Goal: Information Seeking & Learning: Learn about a topic

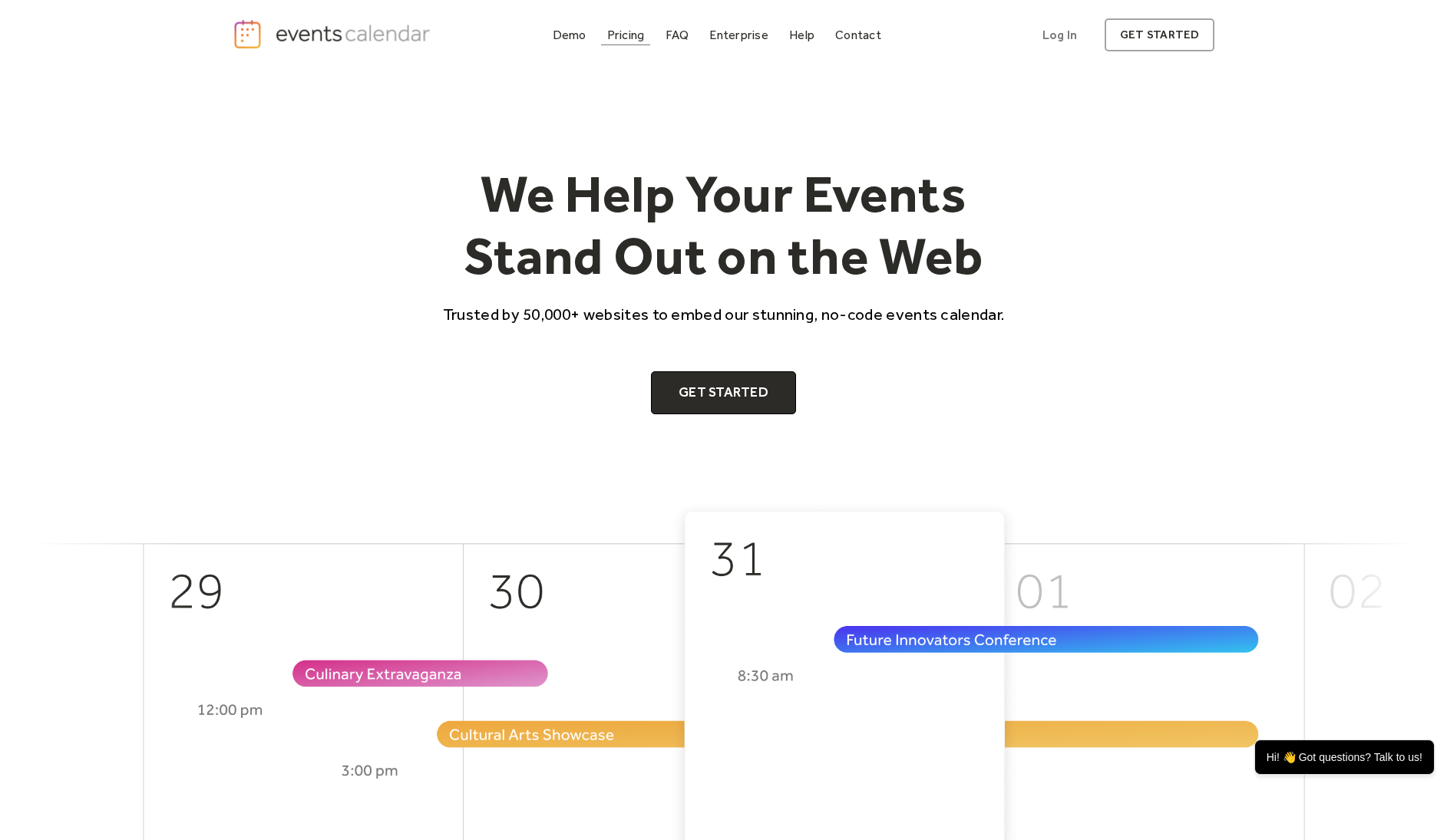
click at [629, 37] on div "Pricing" at bounding box center [625, 34] width 37 height 8
click at [620, 31] on div "Pricing" at bounding box center [625, 34] width 37 height 8
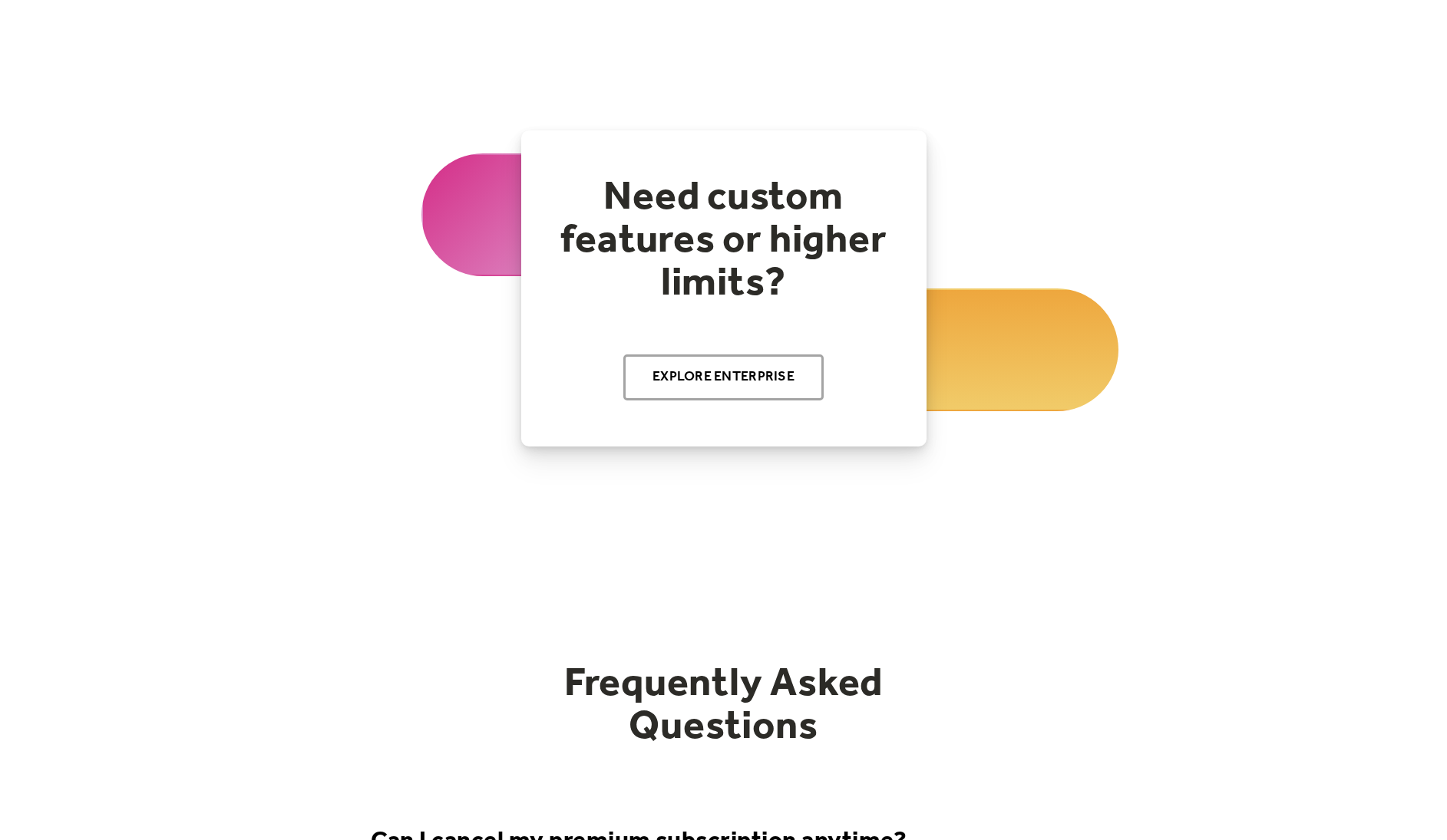
scroll to position [1552, 0]
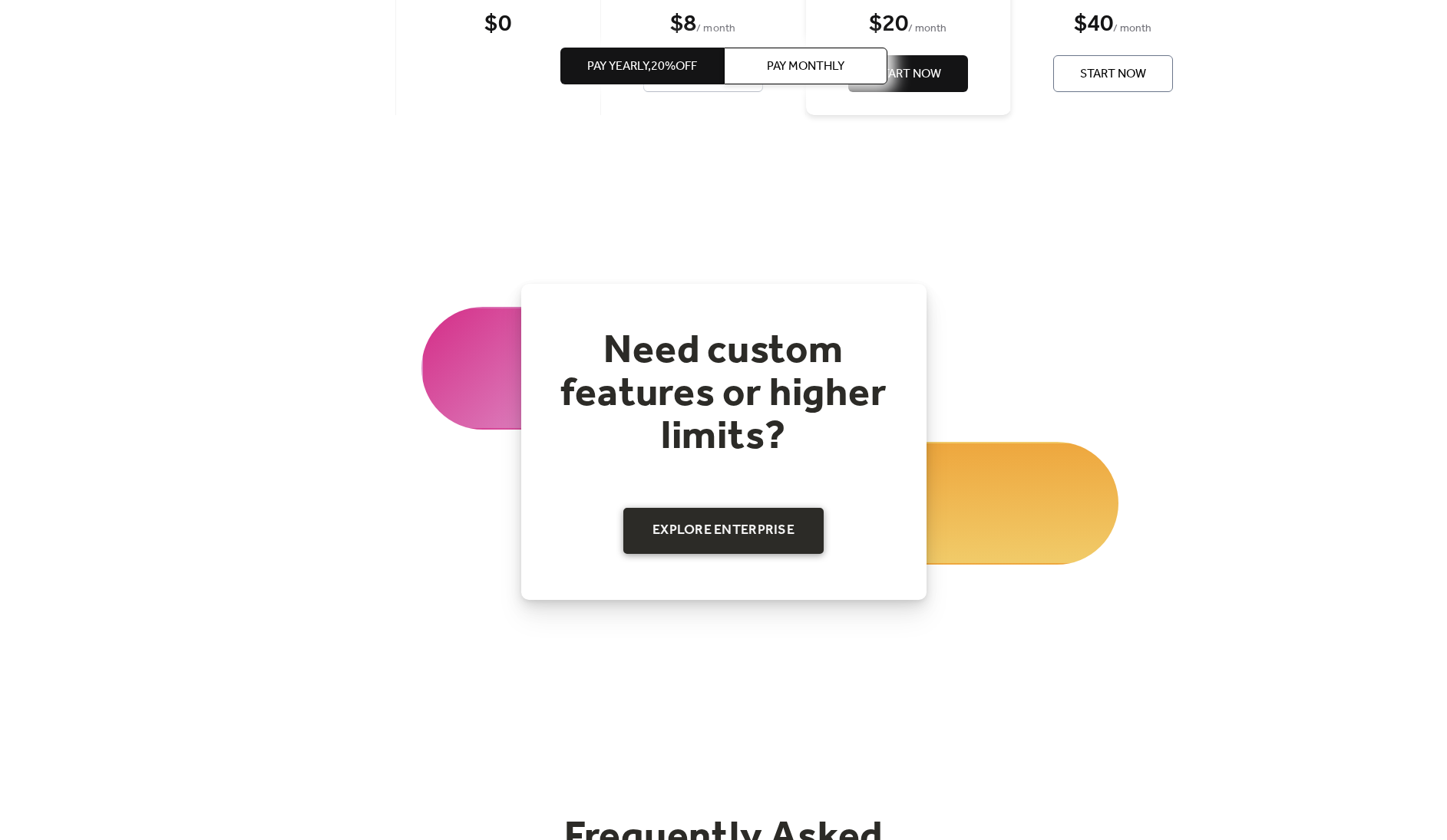
click at [685, 545] on link "Explore Enterprise" at bounding box center [723, 530] width 200 height 46
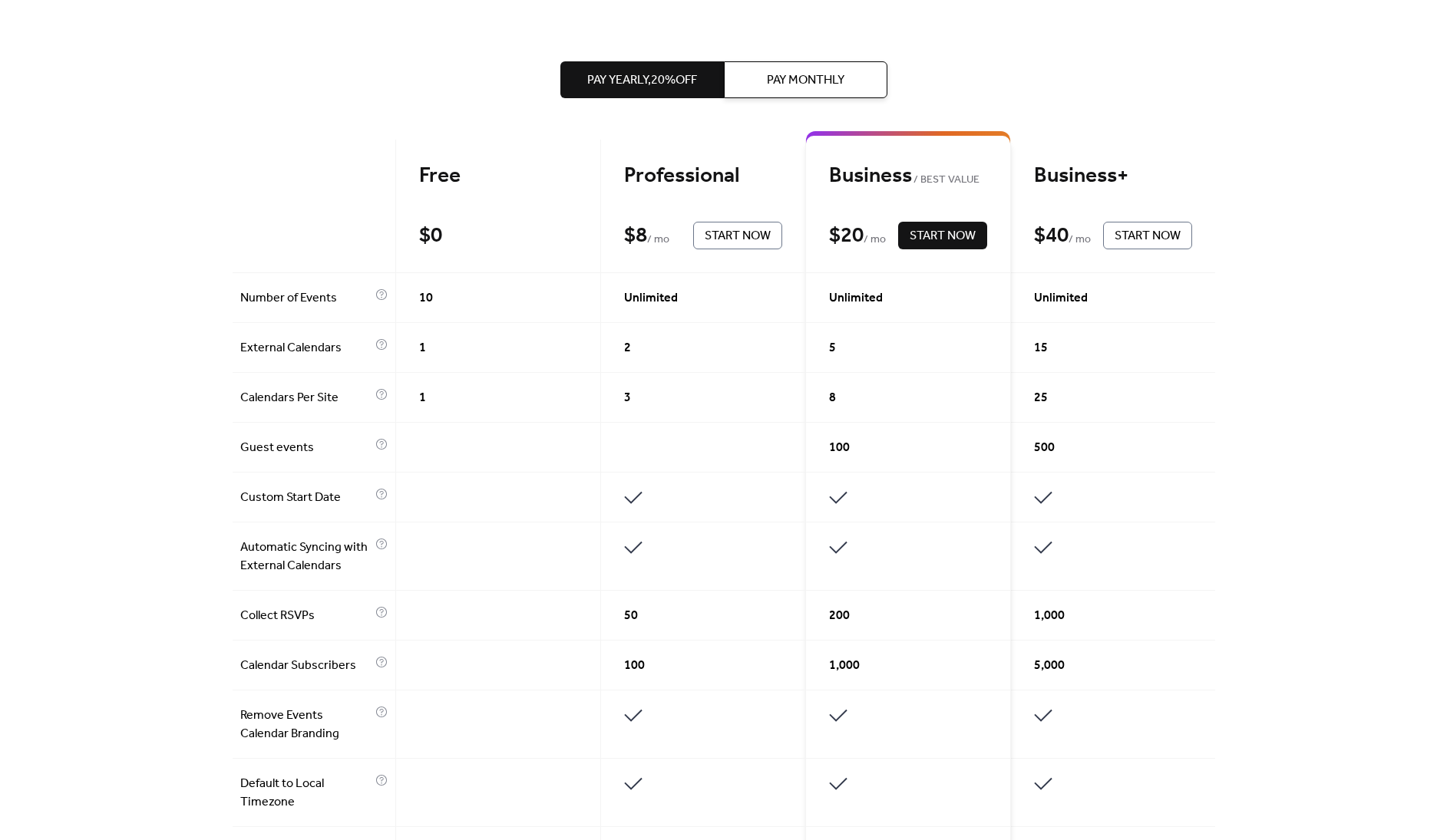
scroll to position [383, 0]
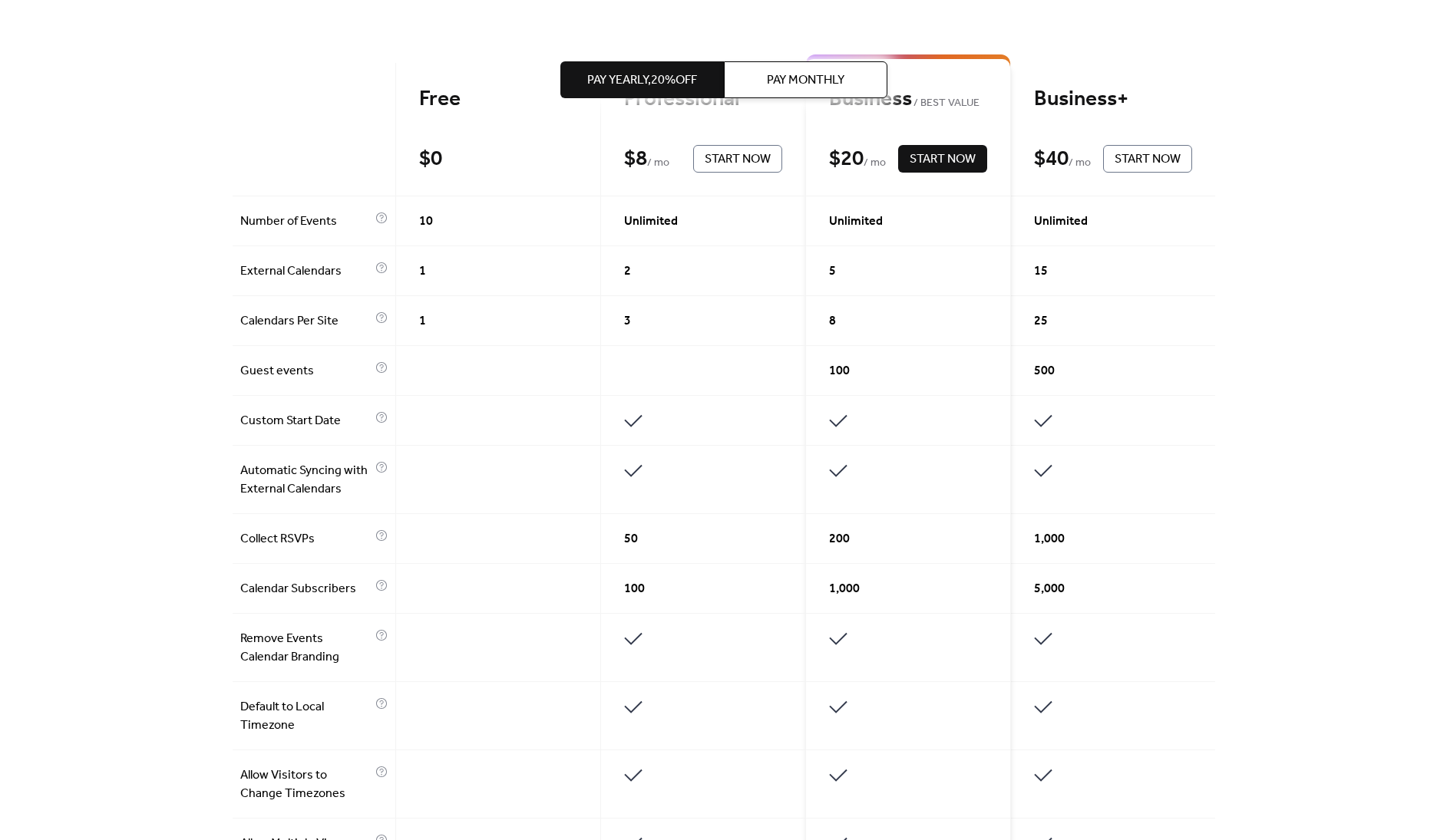
click at [1244, 386] on div "Get the best of your Events Calendar Pay Yearly, 20% off Pay Monthly Free $ 0 S…" at bounding box center [723, 569] width 1447 height 1766
